Goal: Register for event/course

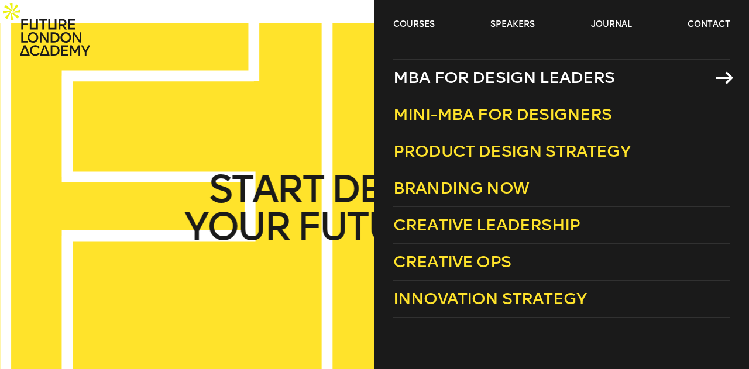
click at [475, 118] on span "Mini-MBA for Designers" at bounding box center [502, 114] width 219 height 19
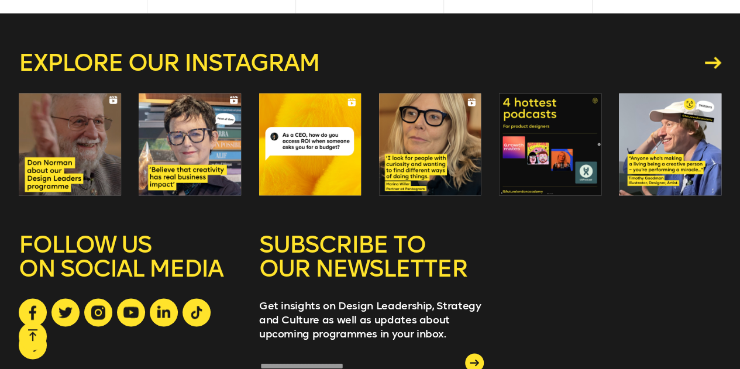
scroll to position [3100, 0]
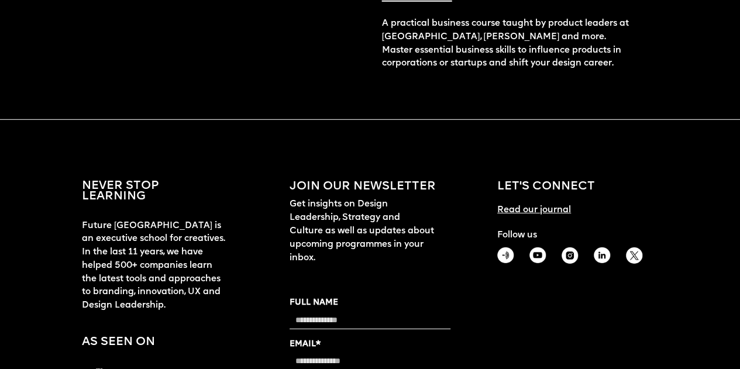
scroll to position [1755, 0]
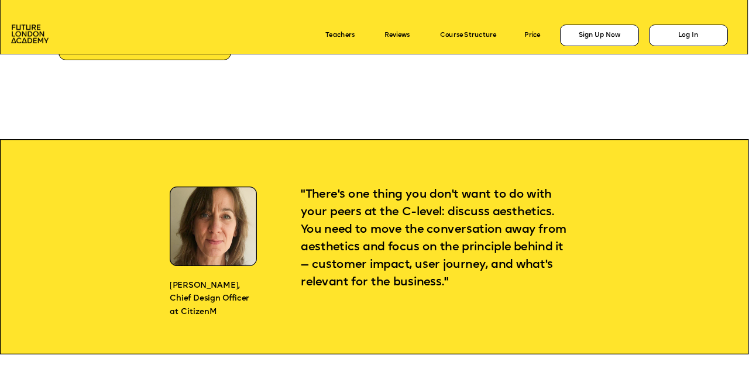
scroll to position [924, 0]
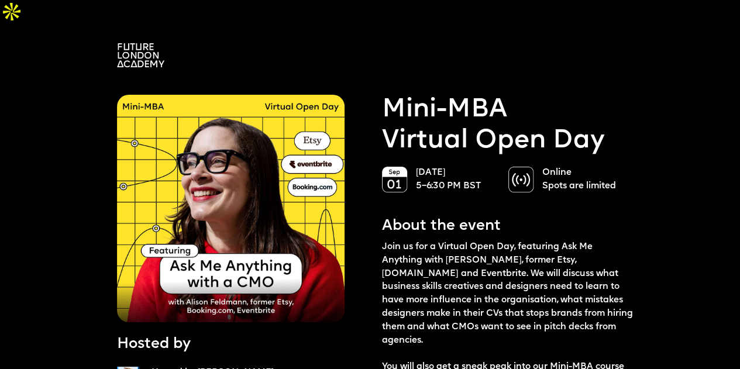
click at [486, 319] on p "Join us for a Virtual Open Day, featuring Ask Me Anything with Alison Feldmann,…" at bounding box center [508, 327] width 253 height 173
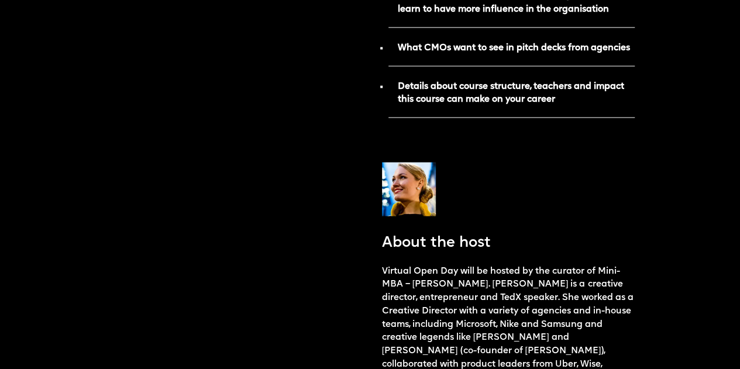
scroll to position [1111, 0]
